Goal: Task Accomplishment & Management: Manage account settings

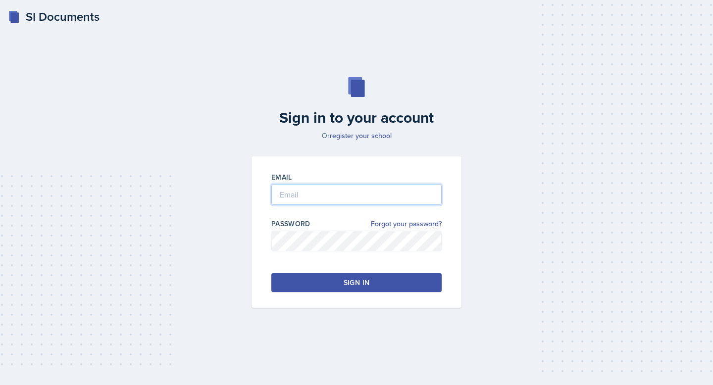
click at [343, 189] on input "email" at bounding box center [356, 194] width 170 height 21
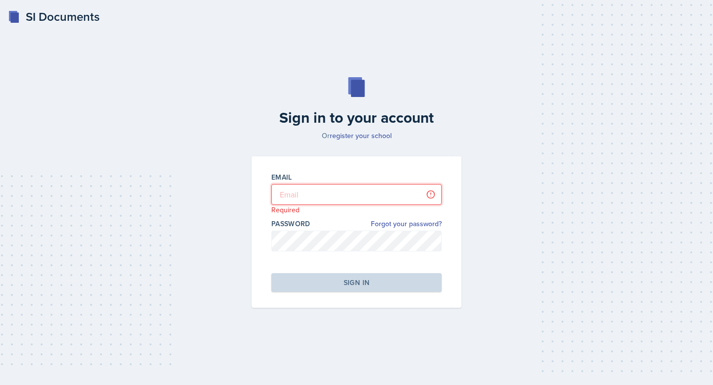
click at [360, 201] on input "email" at bounding box center [356, 194] width 170 height 21
type input "[EMAIL_ADDRESS][PERSON_NAME][DOMAIN_NAME]"
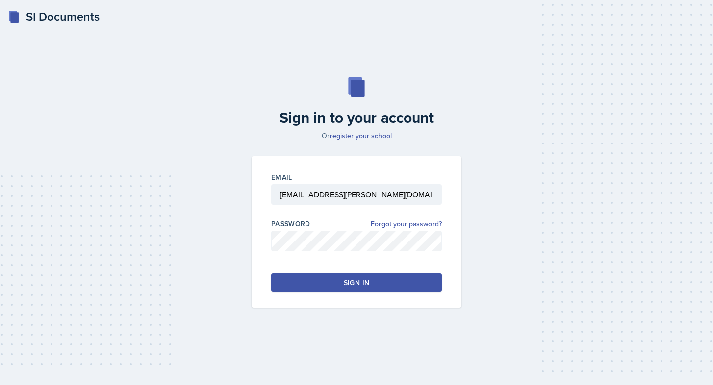
click at [351, 291] on button "Sign in" at bounding box center [356, 282] width 170 height 19
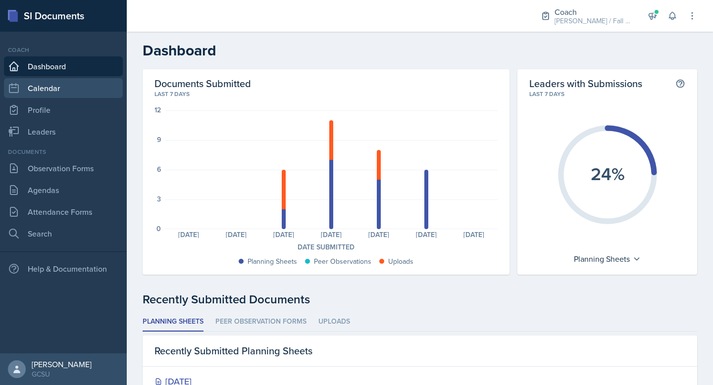
click at [64, 89] on link "Calendar" at bounding box center [63, 88] width 119 height 20
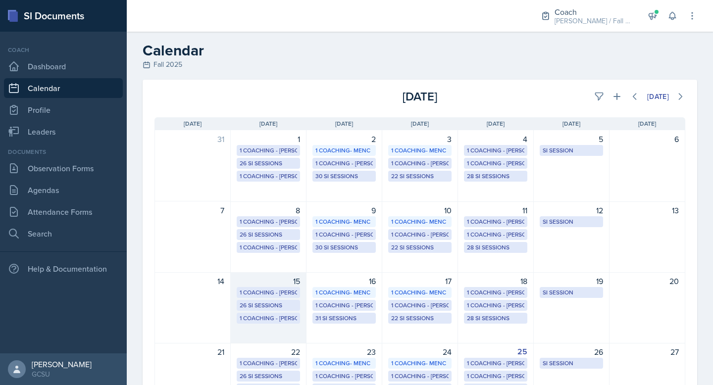
scroll to position [120, 0]
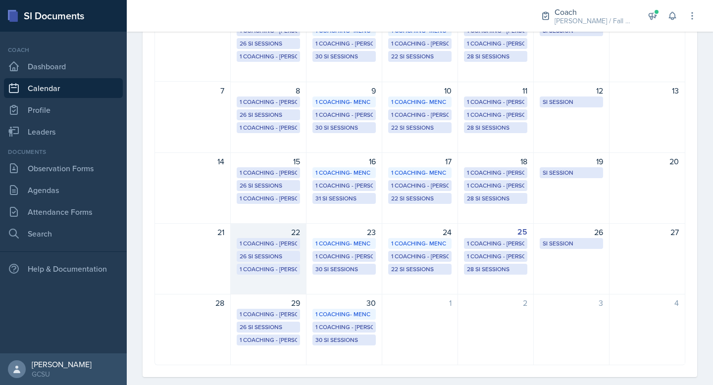
click at [284, 263] on div "22 1 Coaching - [PERSON_NAME] 26 SI Sessions 1 Coaching - [PERSON_NAME]" at bounding box center [269, 258] width 76 height 71
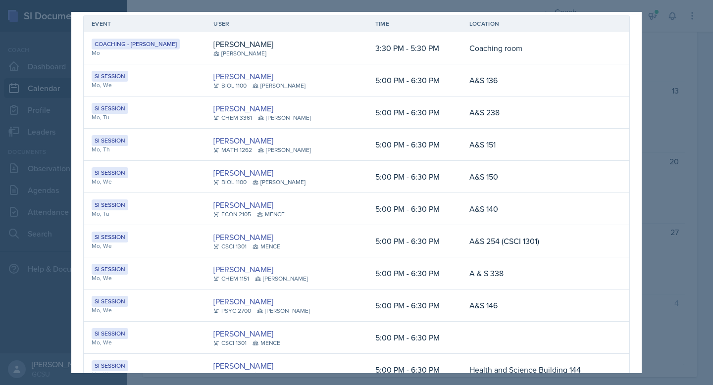
scroll to position [0, 0]
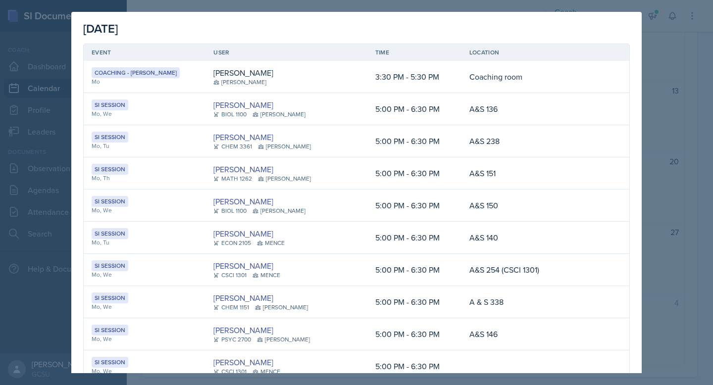
click at [667, 145] on div at bounding box center [356, 192] width 713 height 385
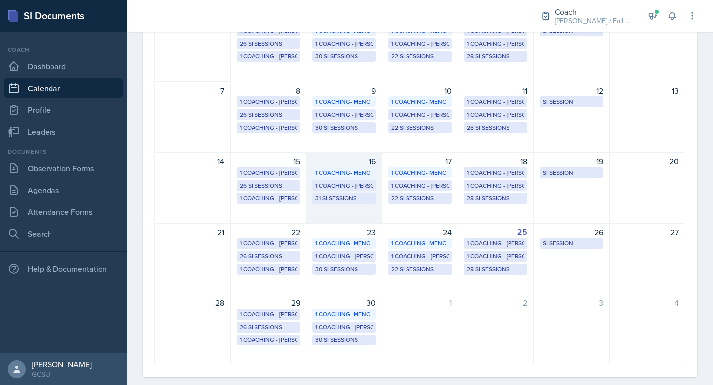
click at [359, 209] on div "16 1 Coaching- MENC 1 Coaching - [PERSON_NAME] 31 SI Sessions" at bounding box center [345, 188] width 76 height 71
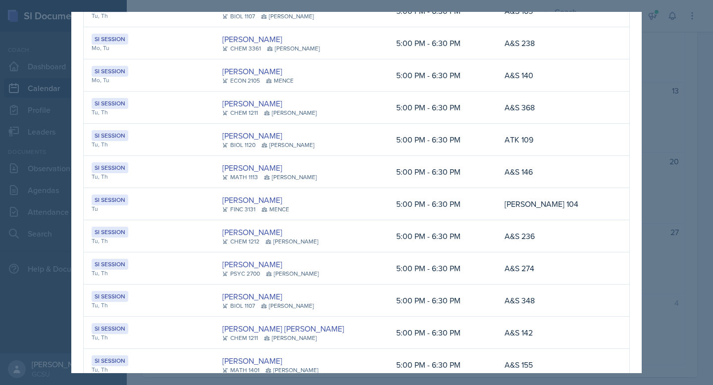
scroll to position [132, 0]
